Goal: Task Accomplishment & Management: Complete application form

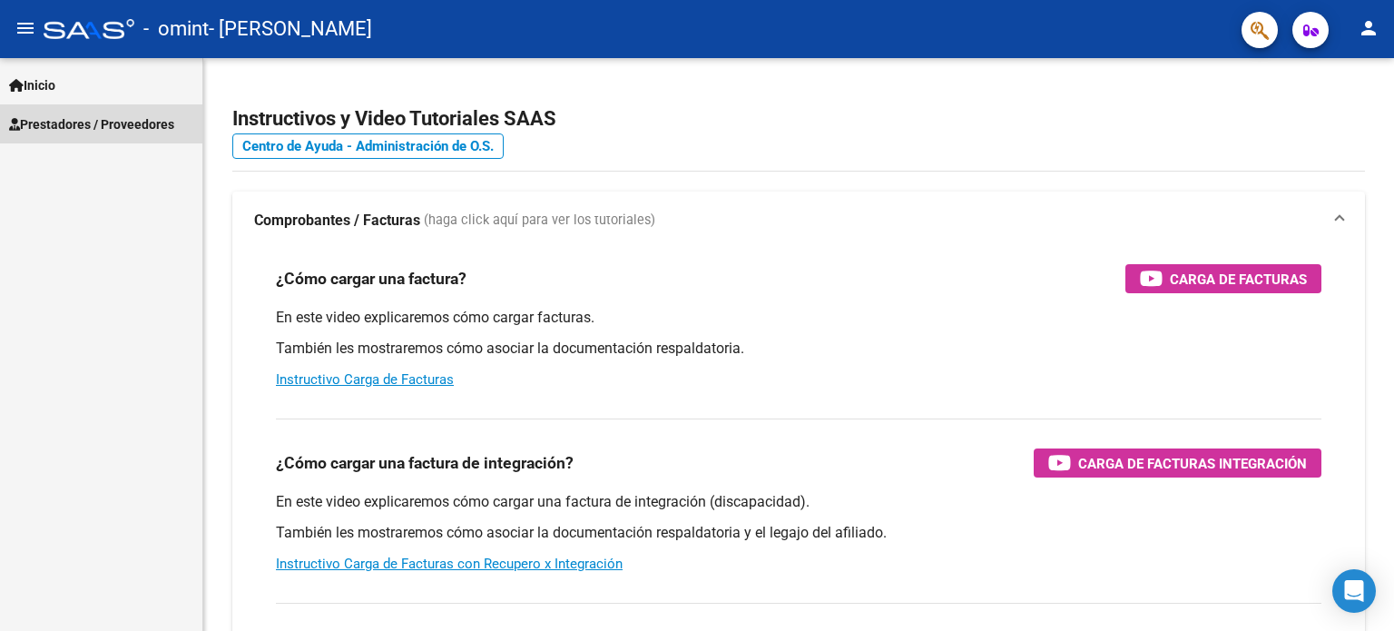
click at [94, 114] on span "Prestadores / Proveedores" at bounding box center [91, 124] width 165 height 20
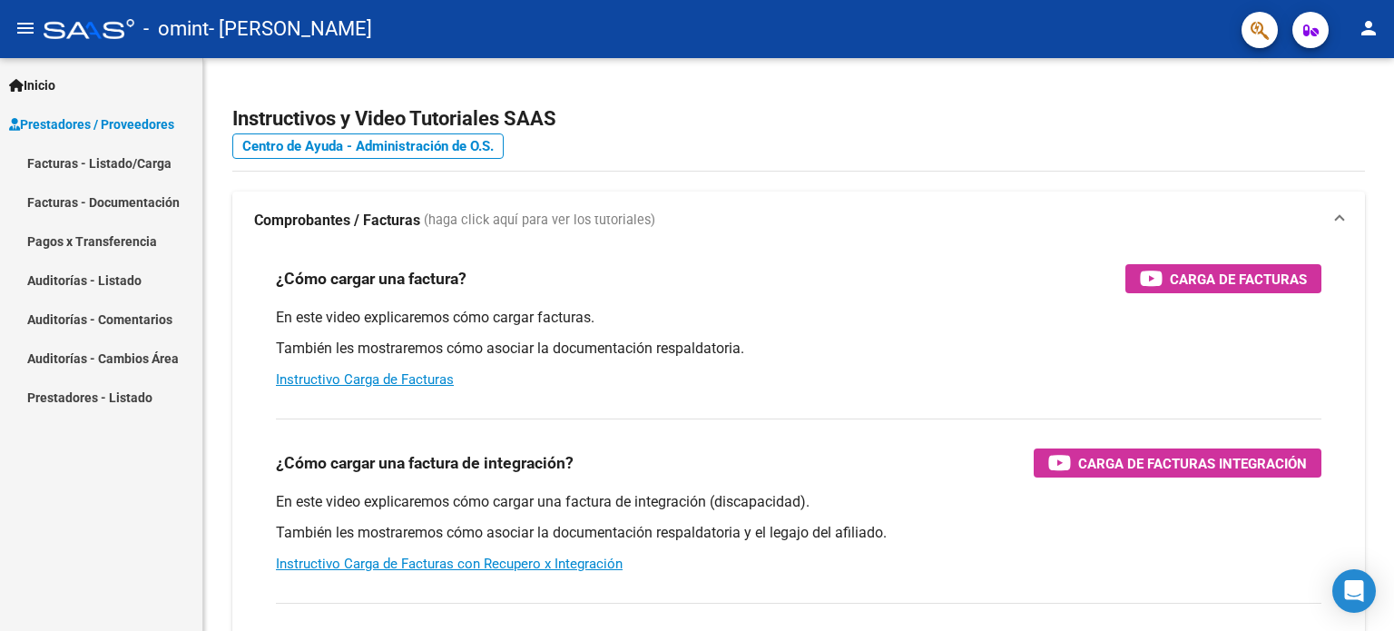
click at [97, 161] on link "Facturas - Listado/Carga" at bounding box center [101, 162] width 202 height 39
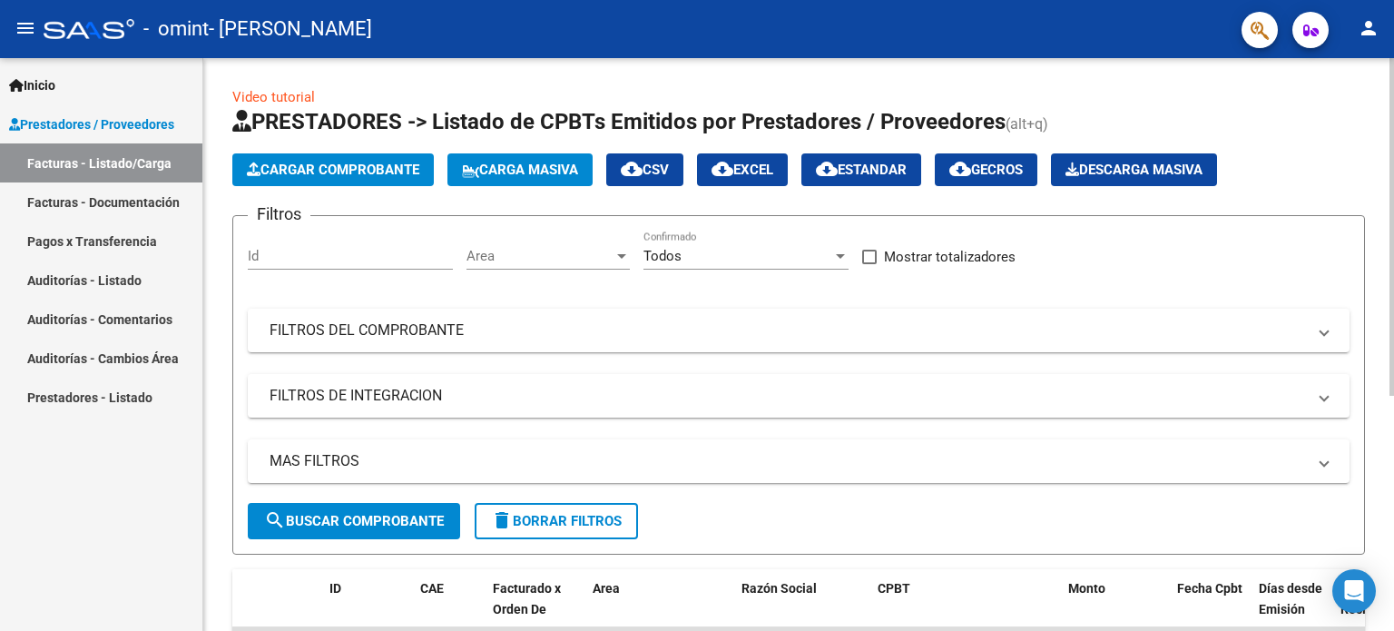
click at [379, 178] on button "Cargar Comprobante" at bounding box center [333, 169] width 202 height 33
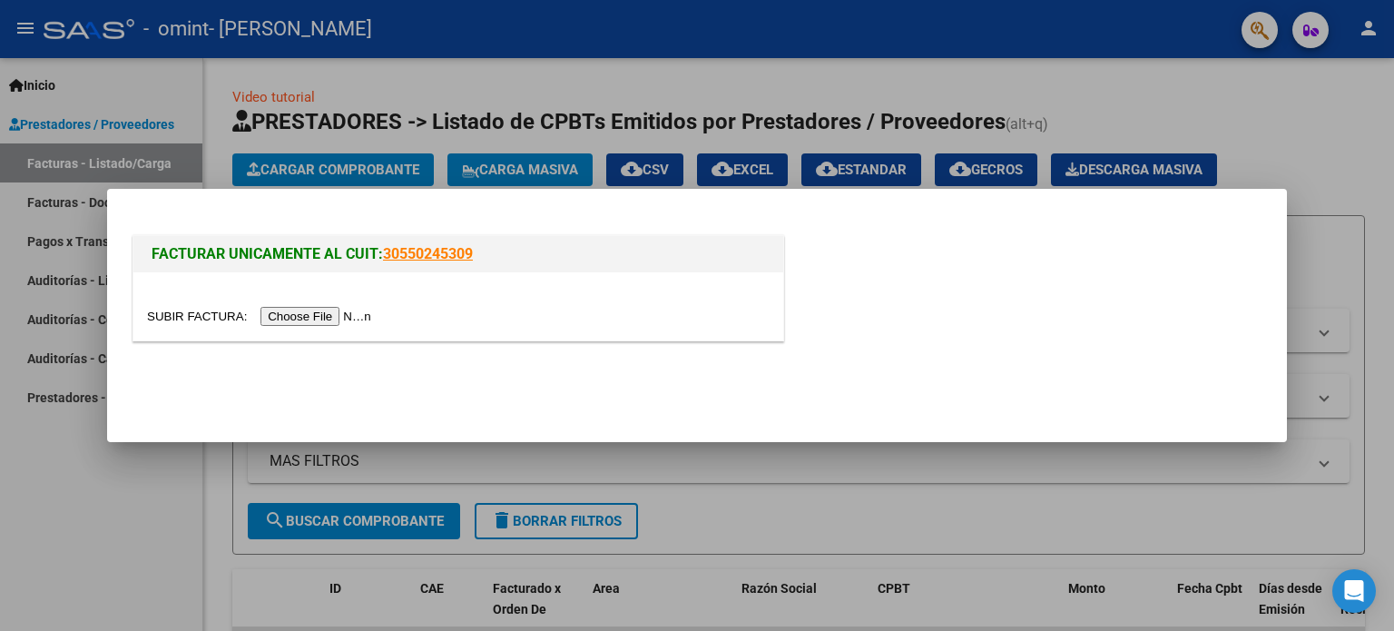
click at [330, 308] on input "file" at bounding box center [262, 316] width 230 height 19
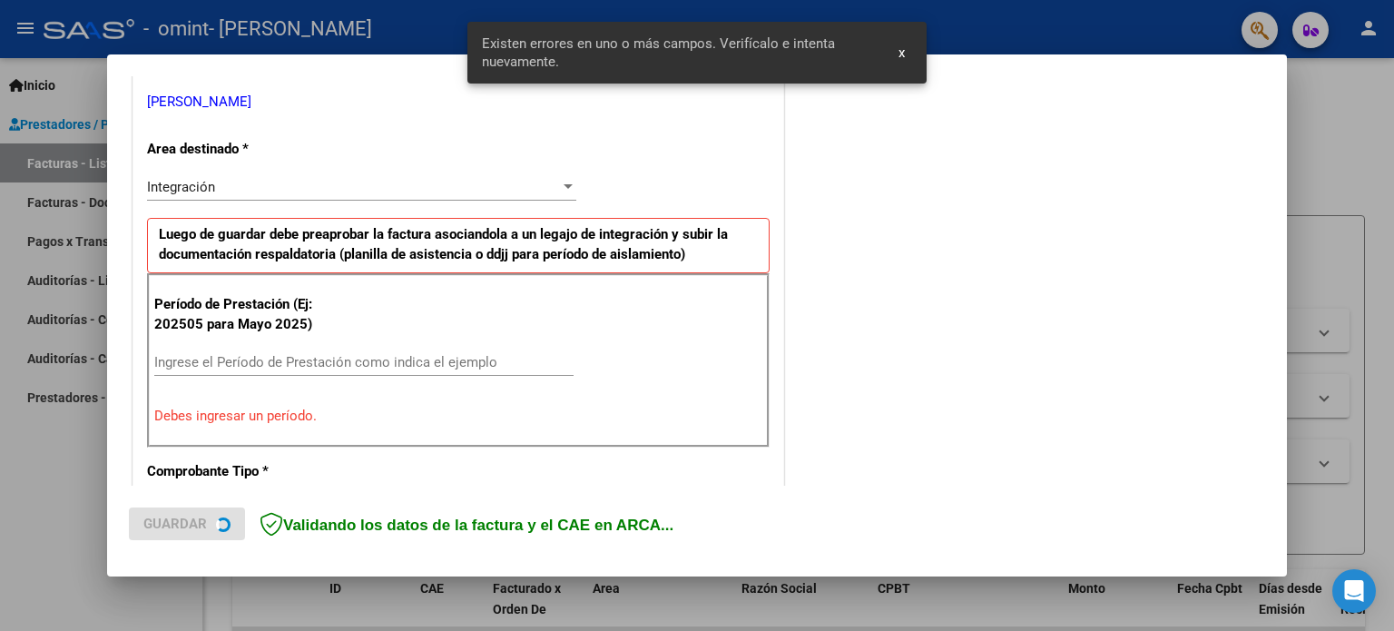
scroll to position [425, 0]
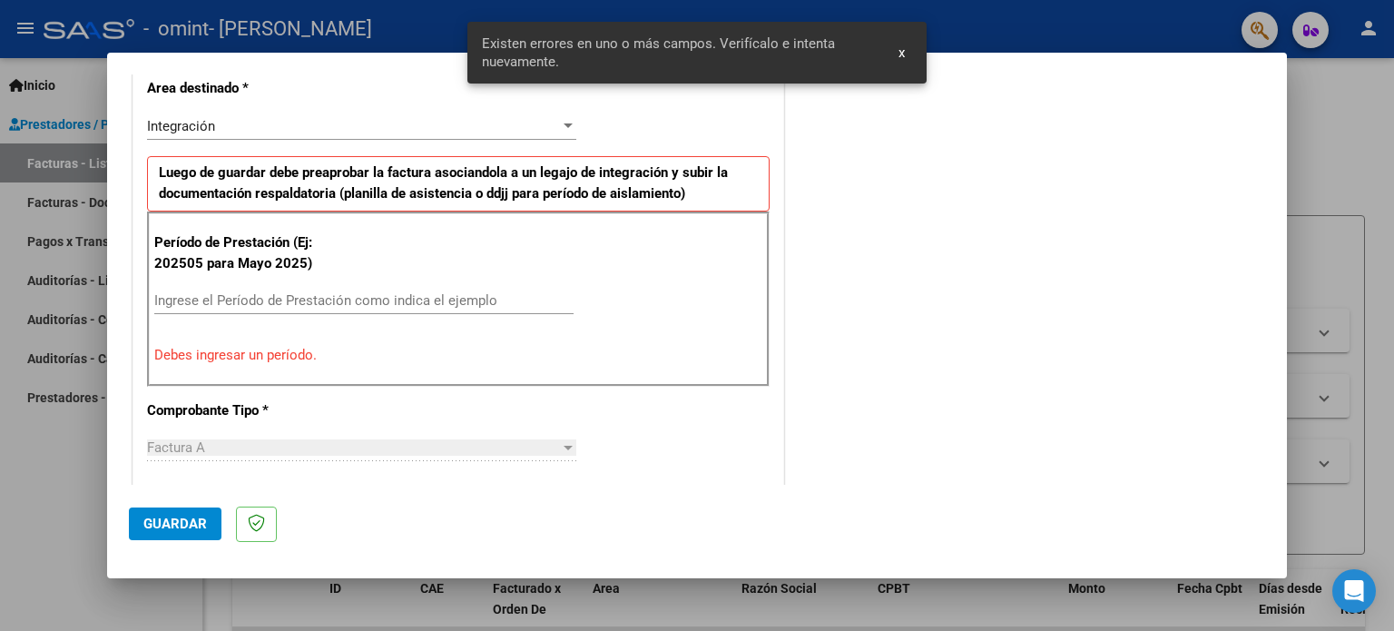
click at [239, 304] on input "Ingrese el Período de Prestación como indica el ejemplo" at bounding box center [363, 300] width 419 height 16
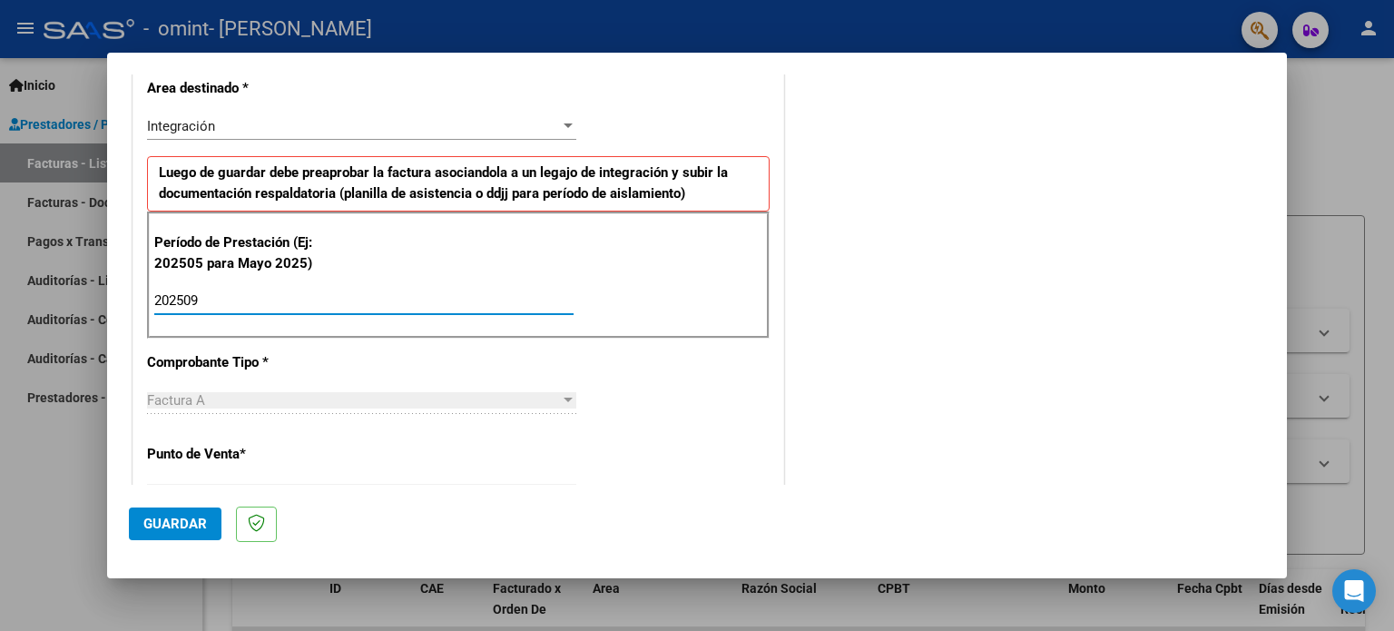
type input "202509"
click at [192, 524] on span "Guardar" at bounding box center [175, 524] width 64 height 16
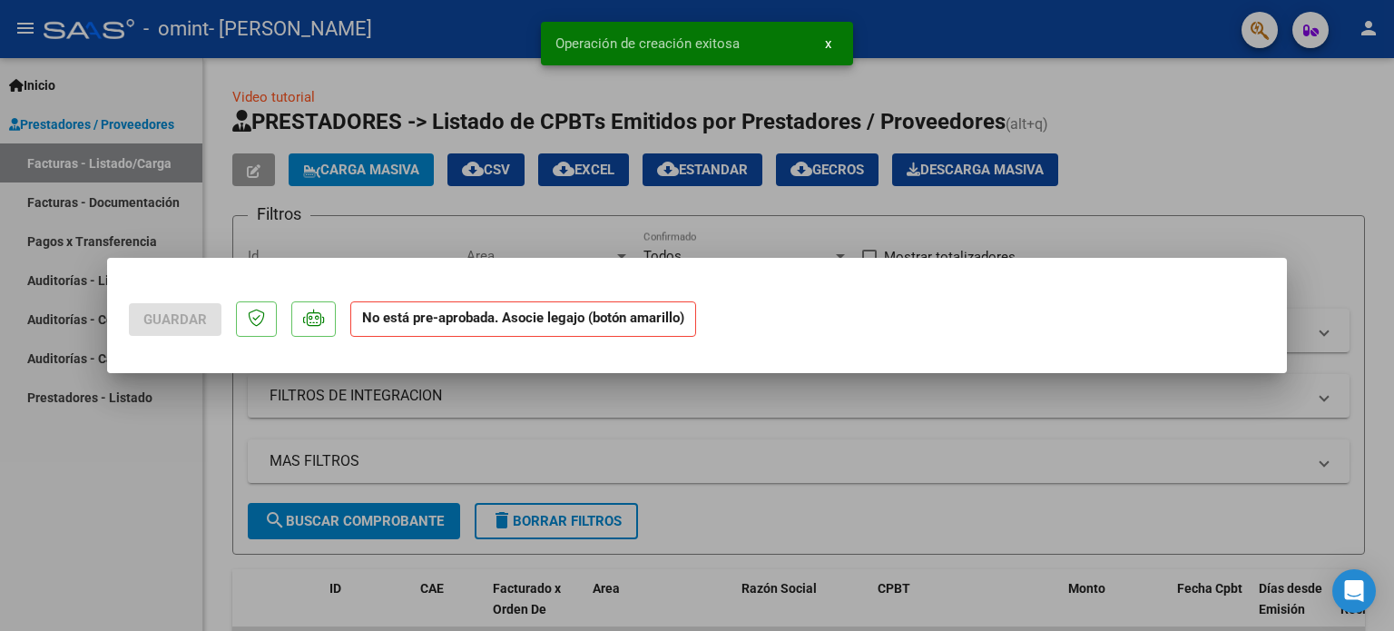
scroll to position [0, 0]
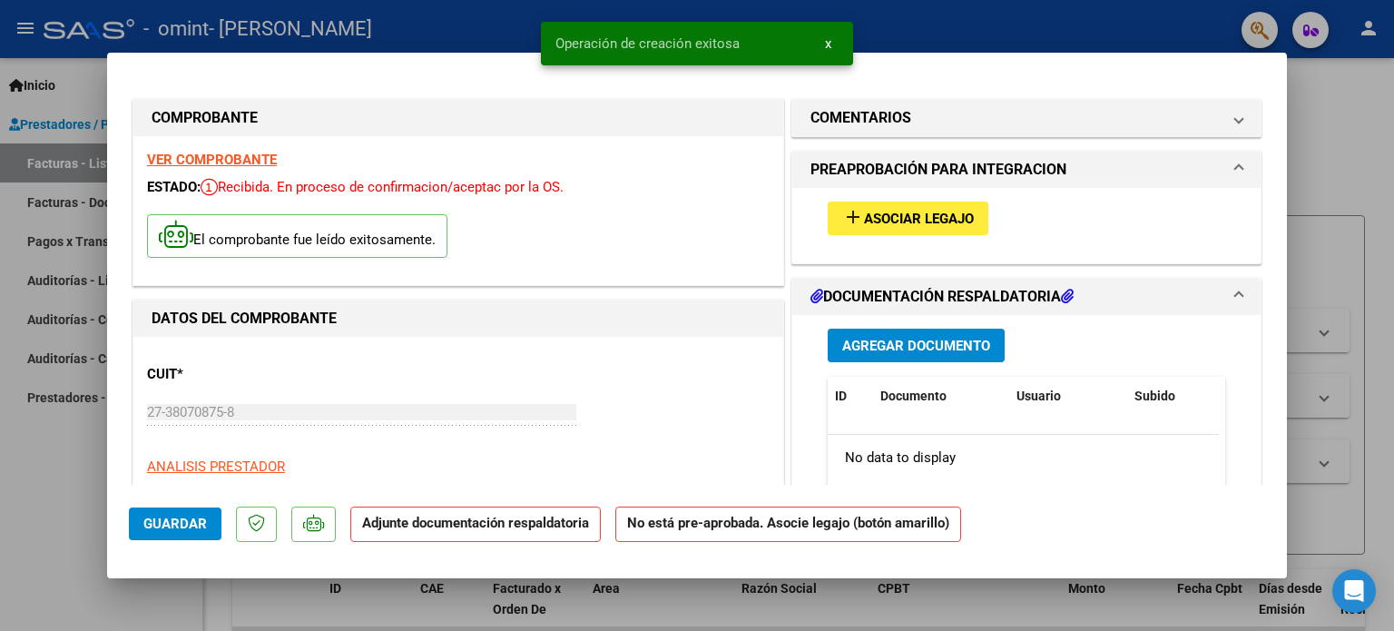
click at [907, 222] on span "Asociar Legajo" at bounding box center [919, 219] width 110 height 16
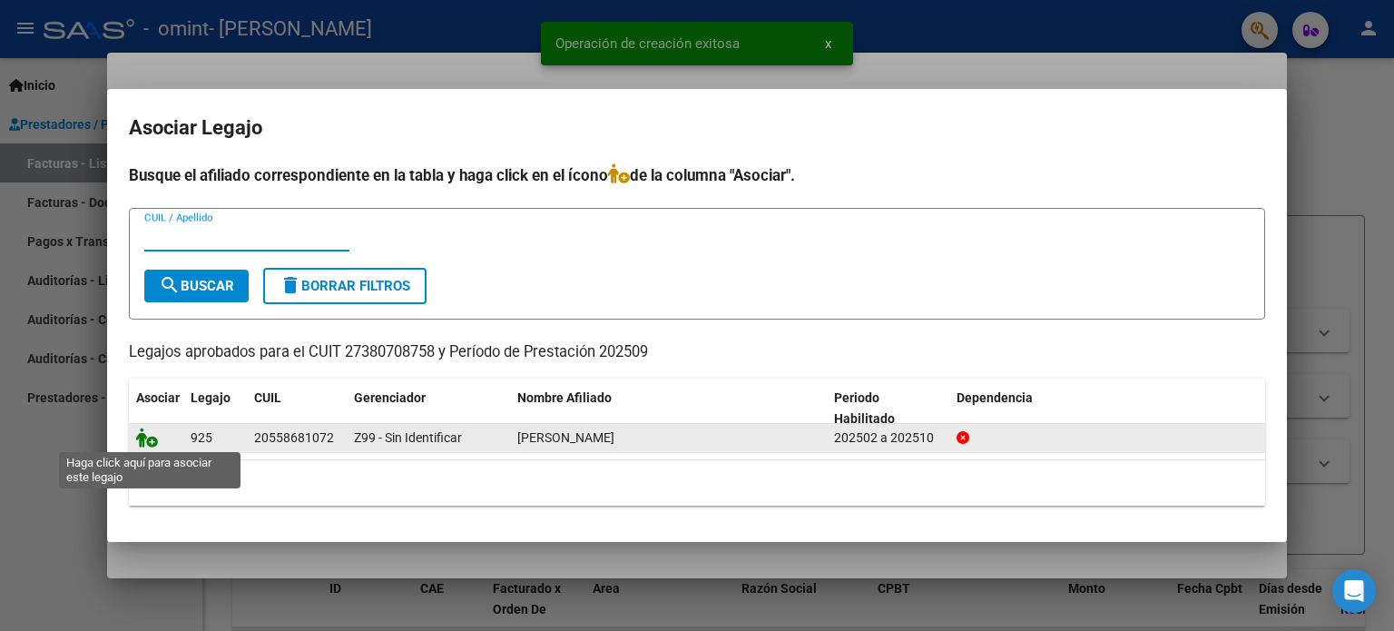
click at [148, 442] on icon at bounding box center [147, 438] width 22 height 20
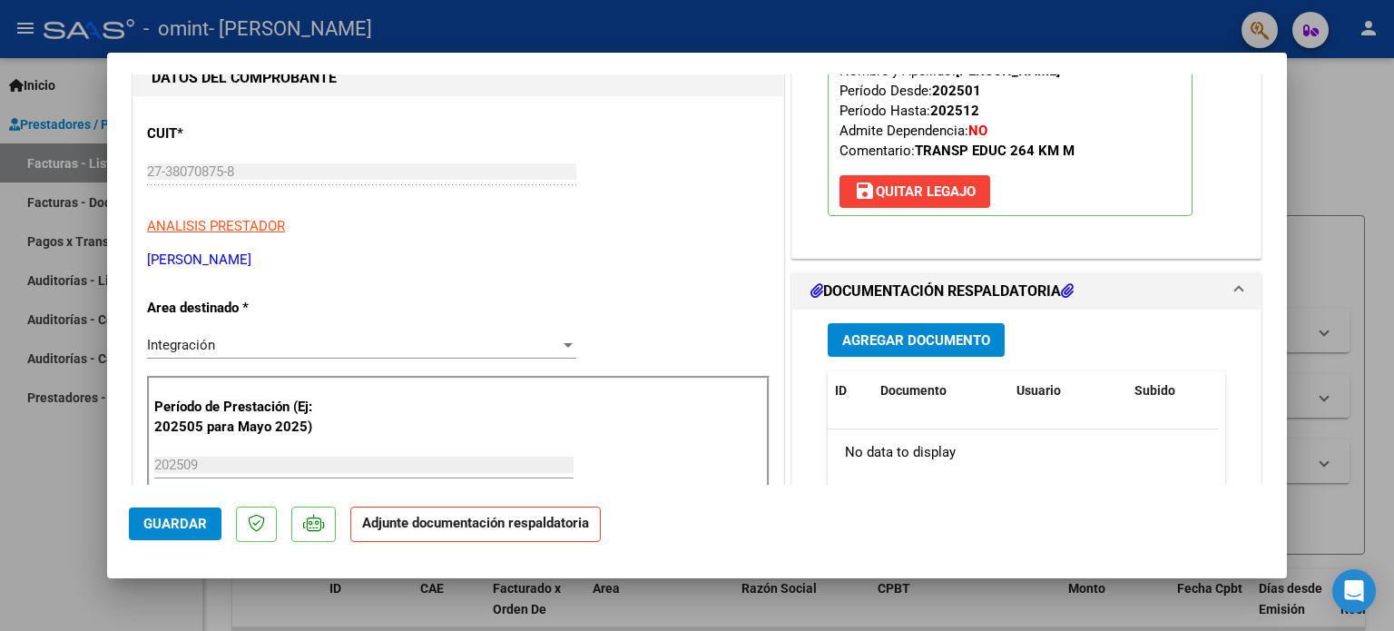
scroll to position [272, 0]
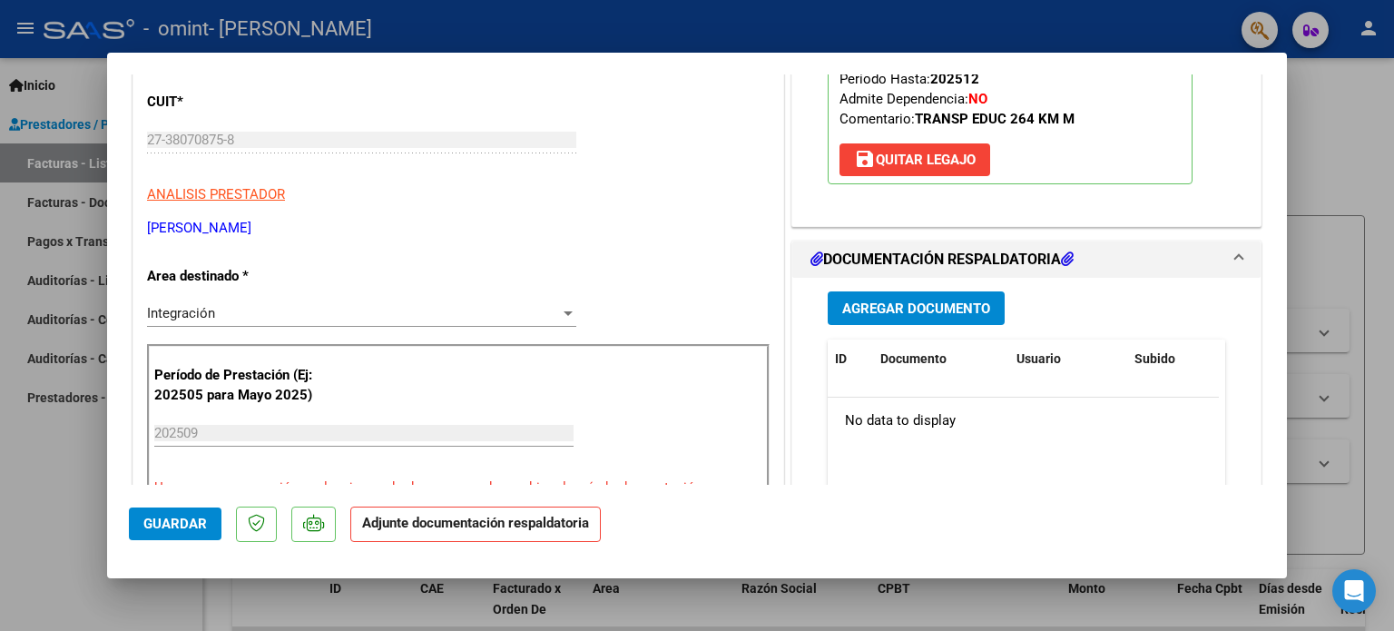
click at [882, 293] on button "Agregar Documento" at bounding box center [916, 308] width 177 height 34
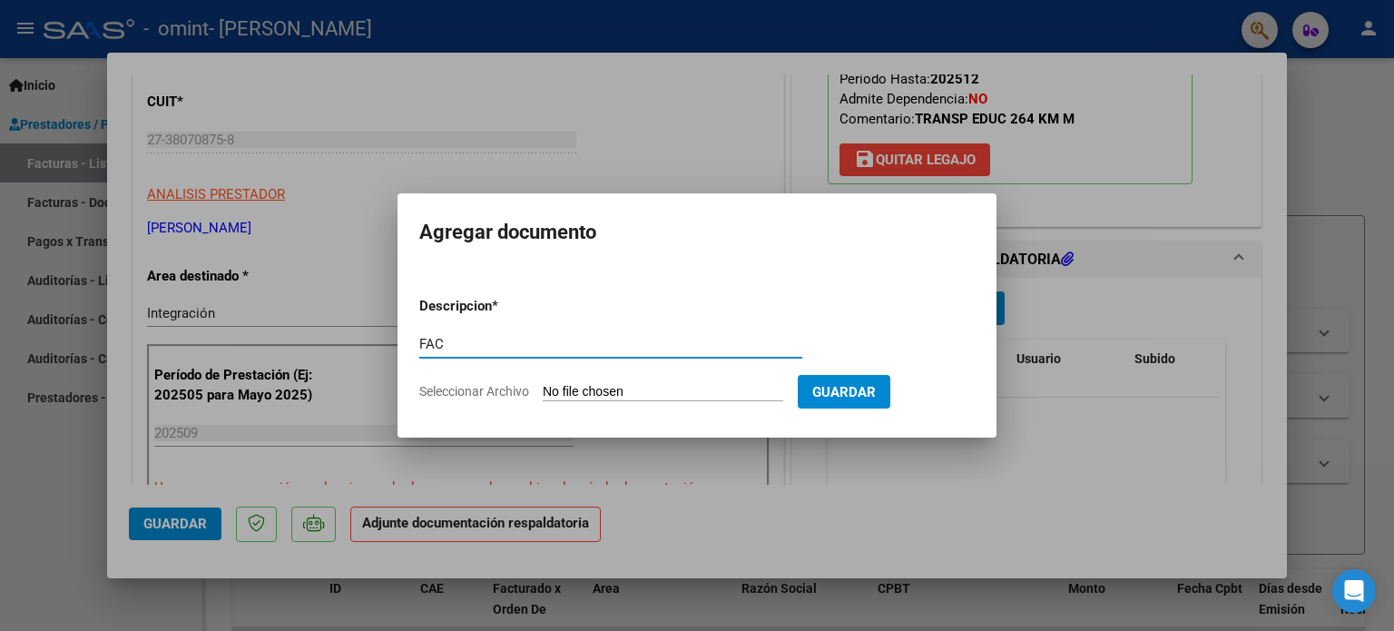
type input "FAC"
click at [588, 392] on input "Seleccionar Archivo" at bounding box center [663, 392] width 241 height 17
type input "C:\fakepath\27380708758_001_00002_00000320.pdf"
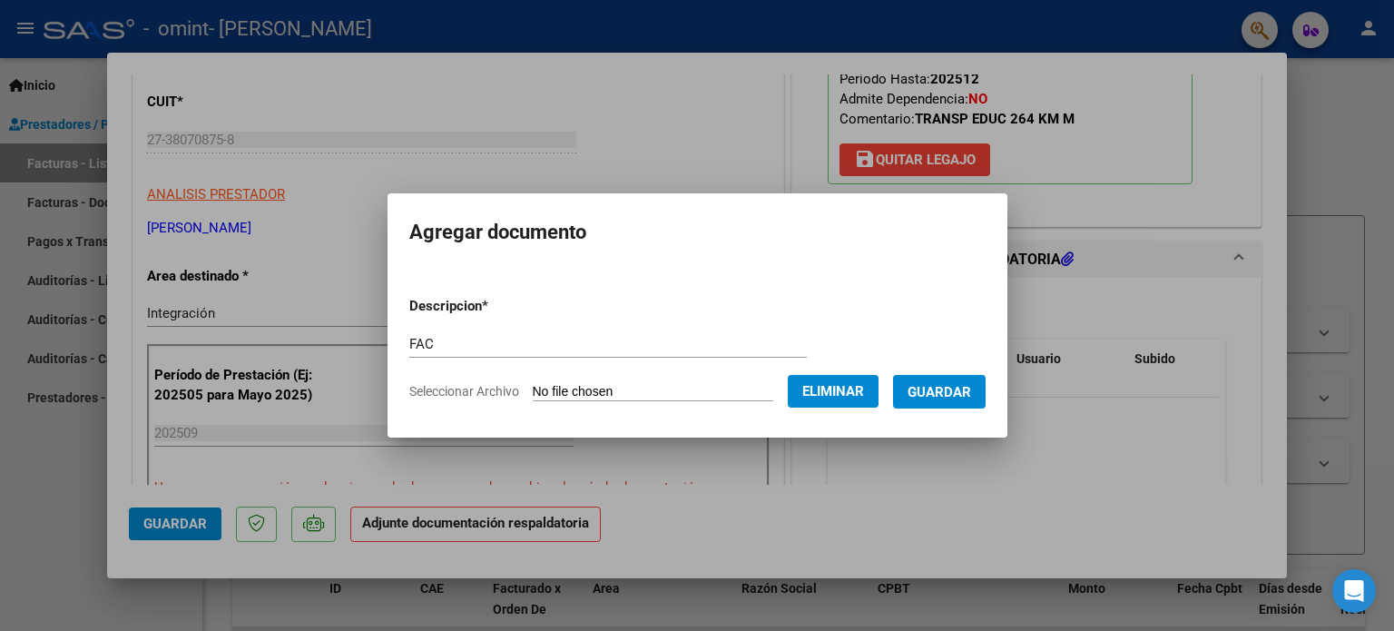
click at [944, 386] on span "Guardar" at bounding box center [940, 392] width 64 height 16
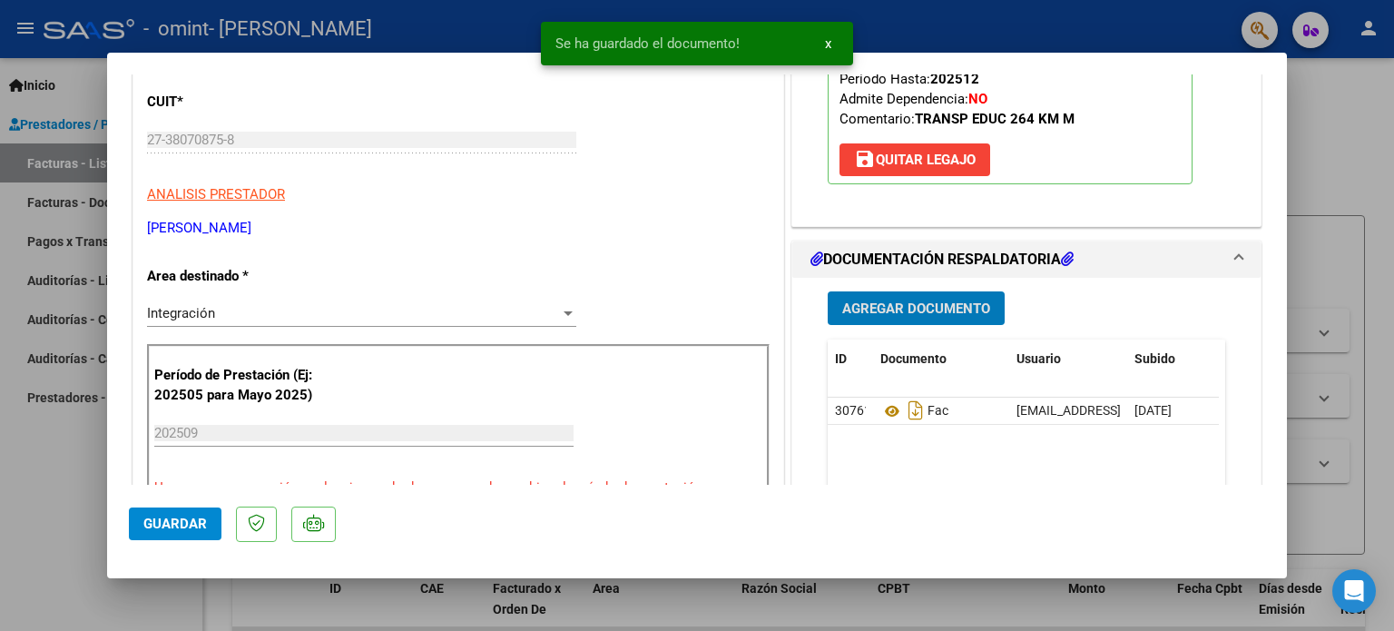
click at [925, 302] on span "Agregar Documento" at bounding box center [916, 308] width 148 height 16
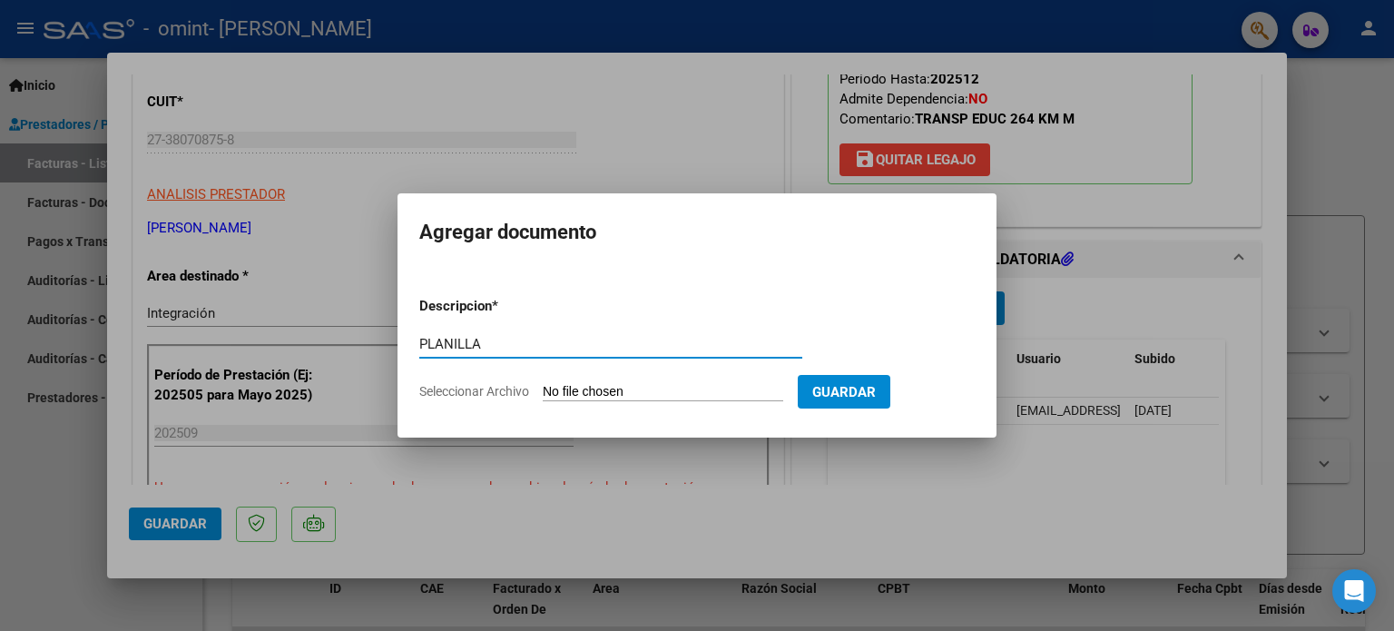
type input "PLANILLA"
click at [566, 389] on input "Seleccionar Archivo" at bounding box center [663, 392] width 241 height 17
type input "C:\fakepath\PLANILLA [PERSON_NAME] Omint.pdf"
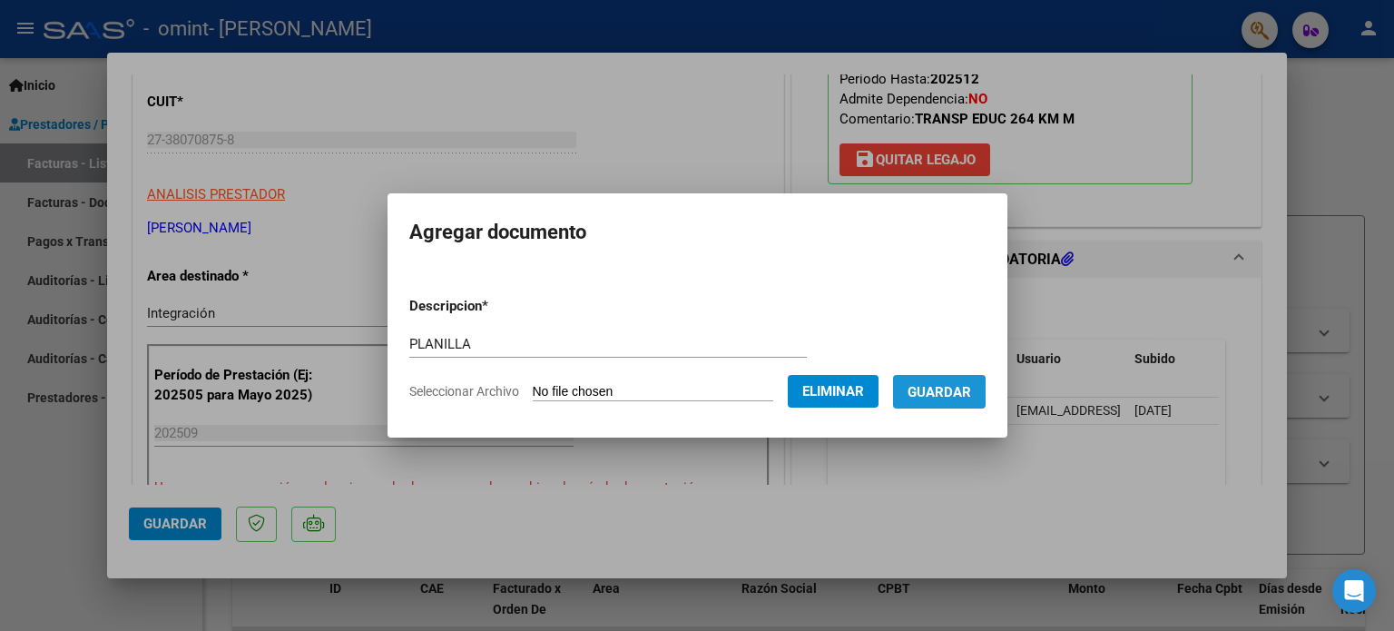
click at [957, 393] on span "Guardar" at bounding box center [940, 392] width 64 height 16
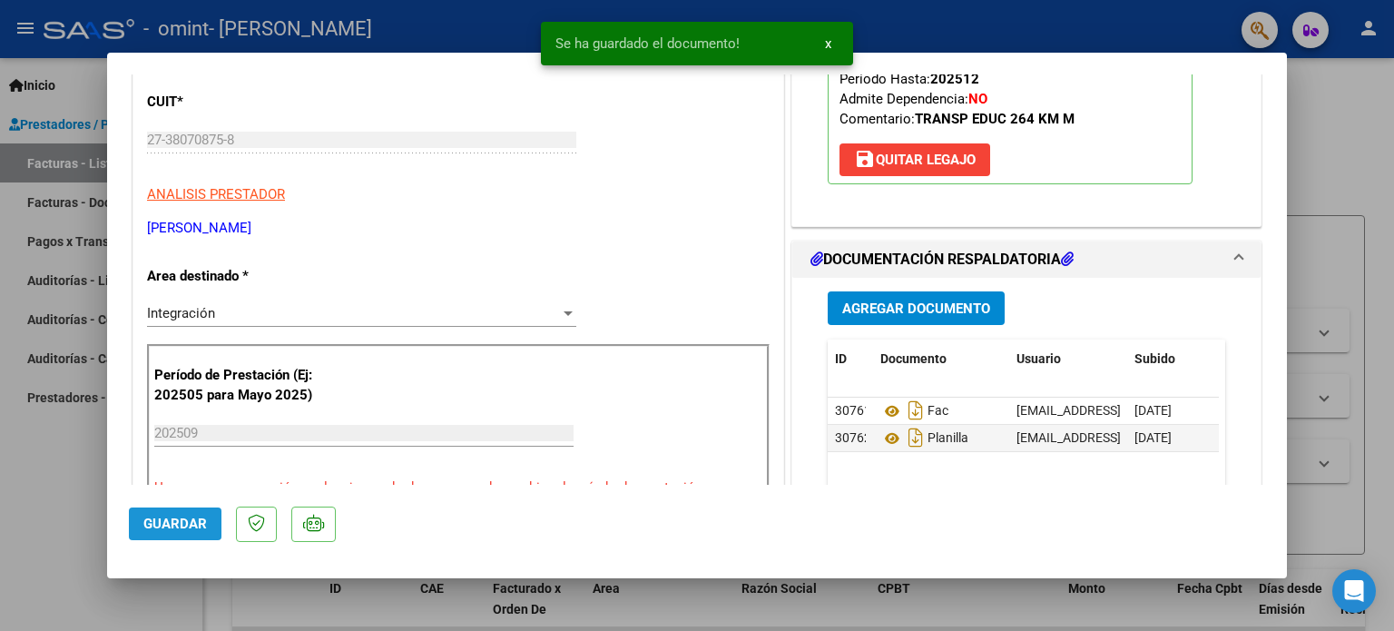
click at [163, 519] on span "Guardar" at bounding box center [175, 524] width 64 height 16
click at [1380, 164] on div at bounding box center [697, 315] width 1394 height 631
type input "$ 0,00"
